Goal: Task Accomplishment & Management: Manage account settings

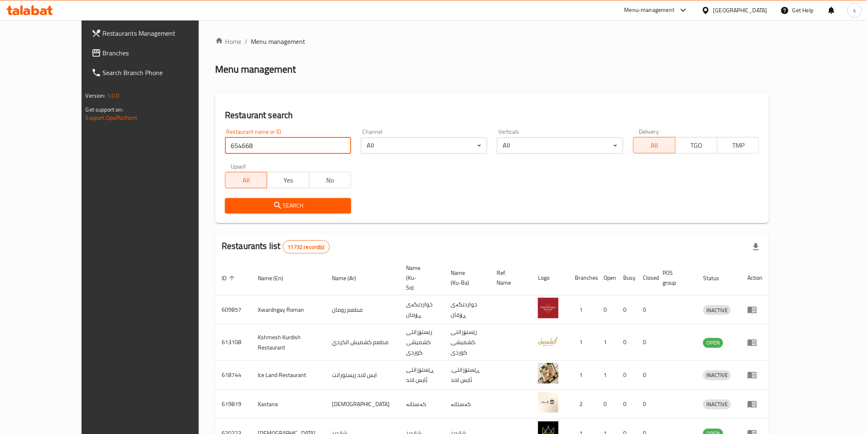
type input "654668"
click button "Search" at bounding box center [288, 205] width 126 height 15
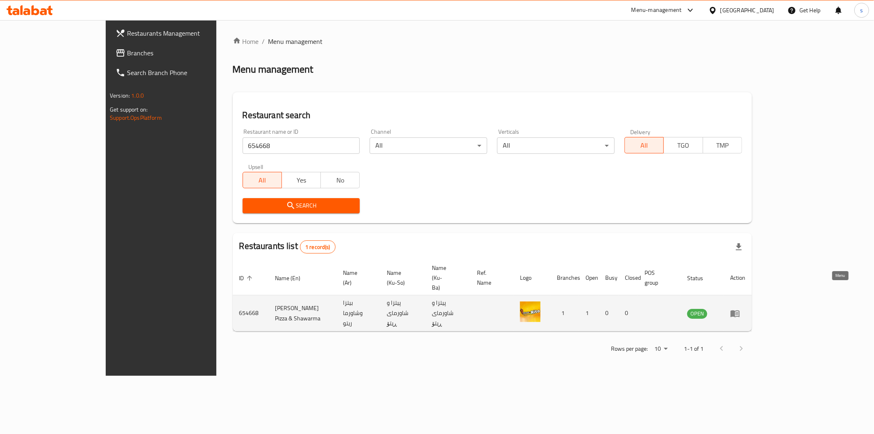
click at [740, 310] on icon "enhanced table" at bounding box center [735, 313] width 9 height 7
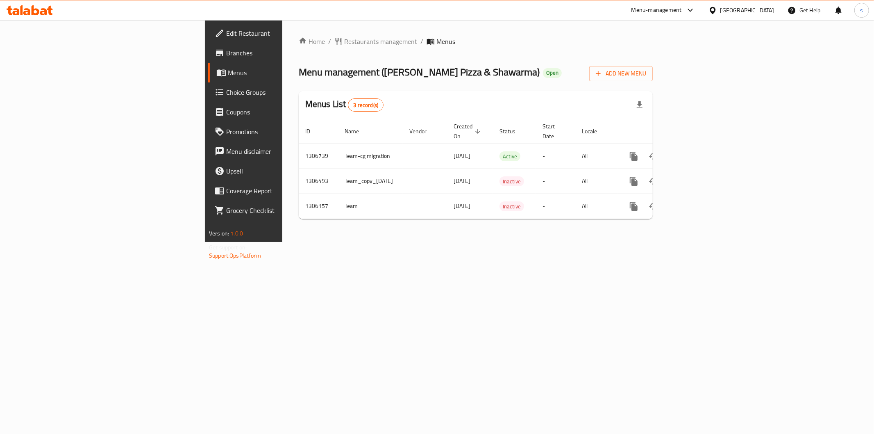
click at [226, 49] on span "Branches" at bounding box center [285, 53] width 118 height 10
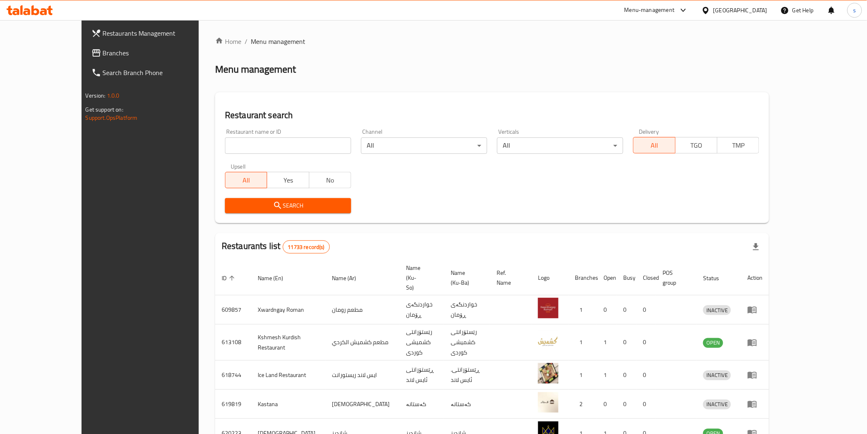
click at [244, 149] on input "search" at bounding box center [288, 145] width 126 height 16
paste input "Batam nuts"
type input "Batam nuts"
click button "Search" at bounding box center [288, 205] width 126 height 15
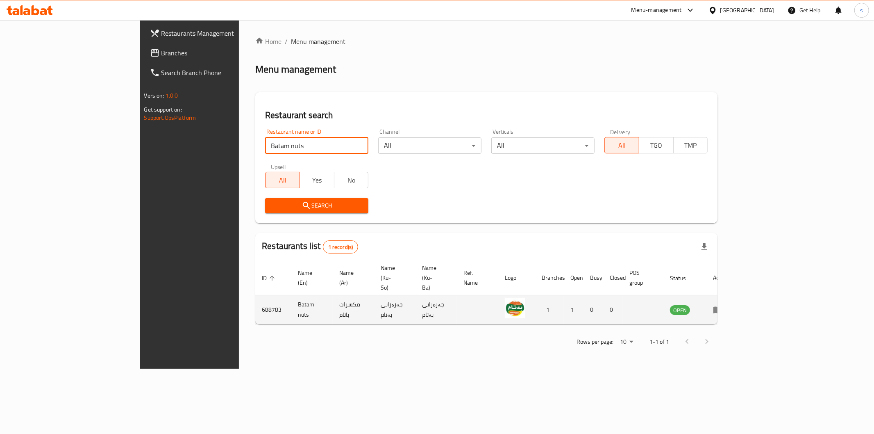
click at [723, 304] on icon "enhanced table" at bounding box center [718, 309] width 10 height 10
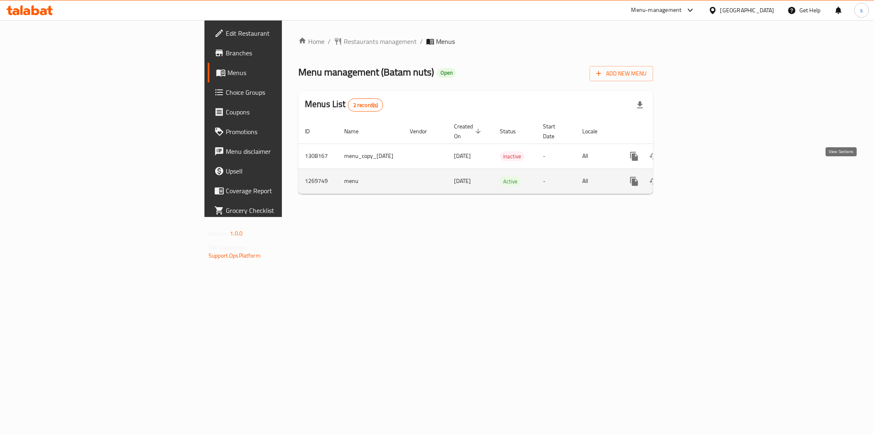
click at [697, 177] on icon "enhanced table" at bounding box center [693, 180] width 7 height 7
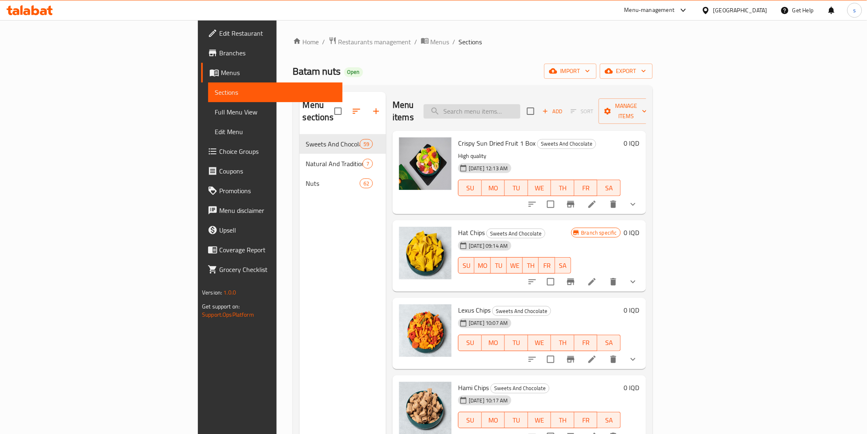
click at [520, 107] on input "search" at bounding box center [472, 111] width 97 height 14
paste input "Kurdish Almonds"
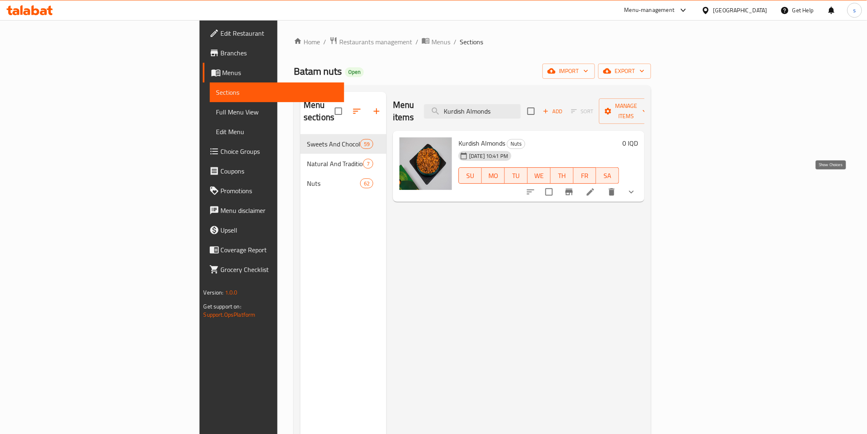
type input "Kurdish Almonds"
click at [636, 187] on icon "show more" at bounding box center [632, 192] width 10 height 10
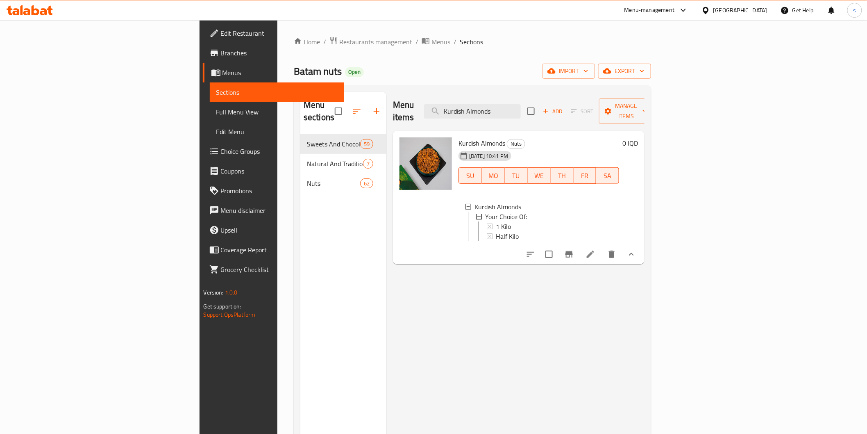
click at [50, 10] on icon at bounding box center [50, 10] width 6 height 9
